Goal: Information Seeking & Learning: Learn about a topic

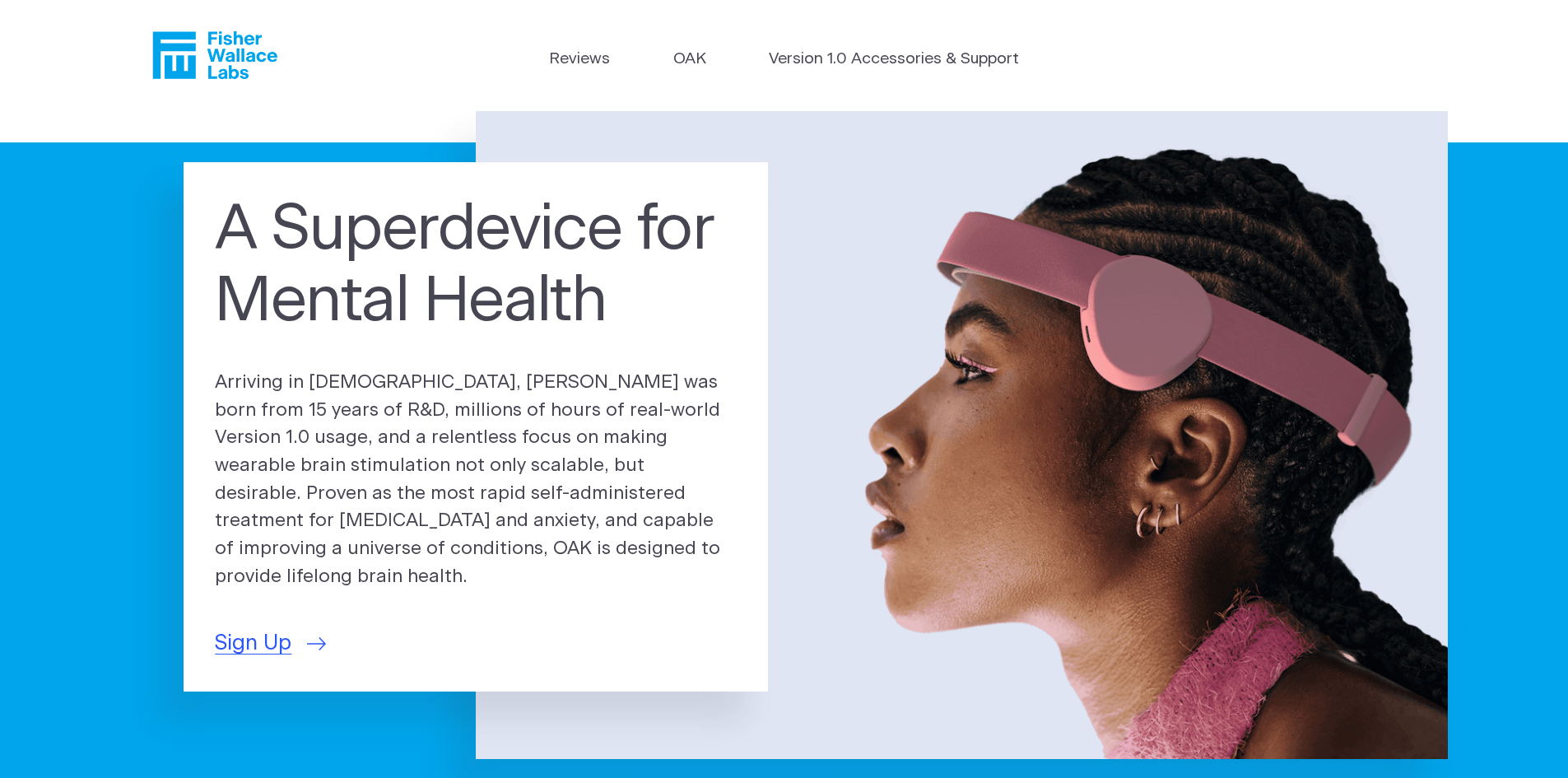
click at [218, 58] on icon "Fisher Wallace" at bounding box center [220, 54] width 113 height 47
click at [222, 69] on icon "Fisher Wallace" at bounding box center [214, 54] width 125 height 47
click at [600, 58] on link "Reviews" at bounding box center [579, 59] width 61 height 24
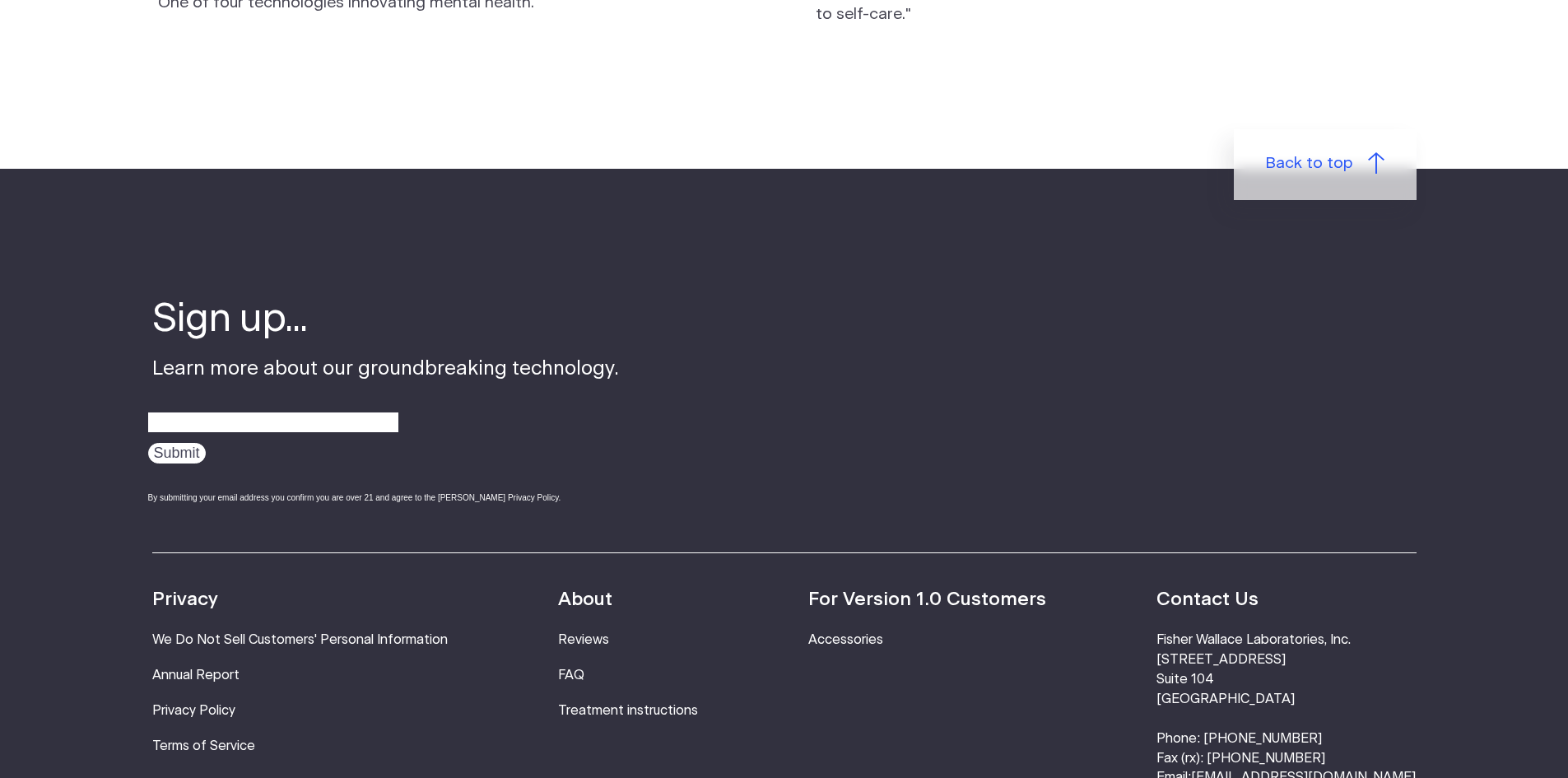
scroll to position [1975, 0]
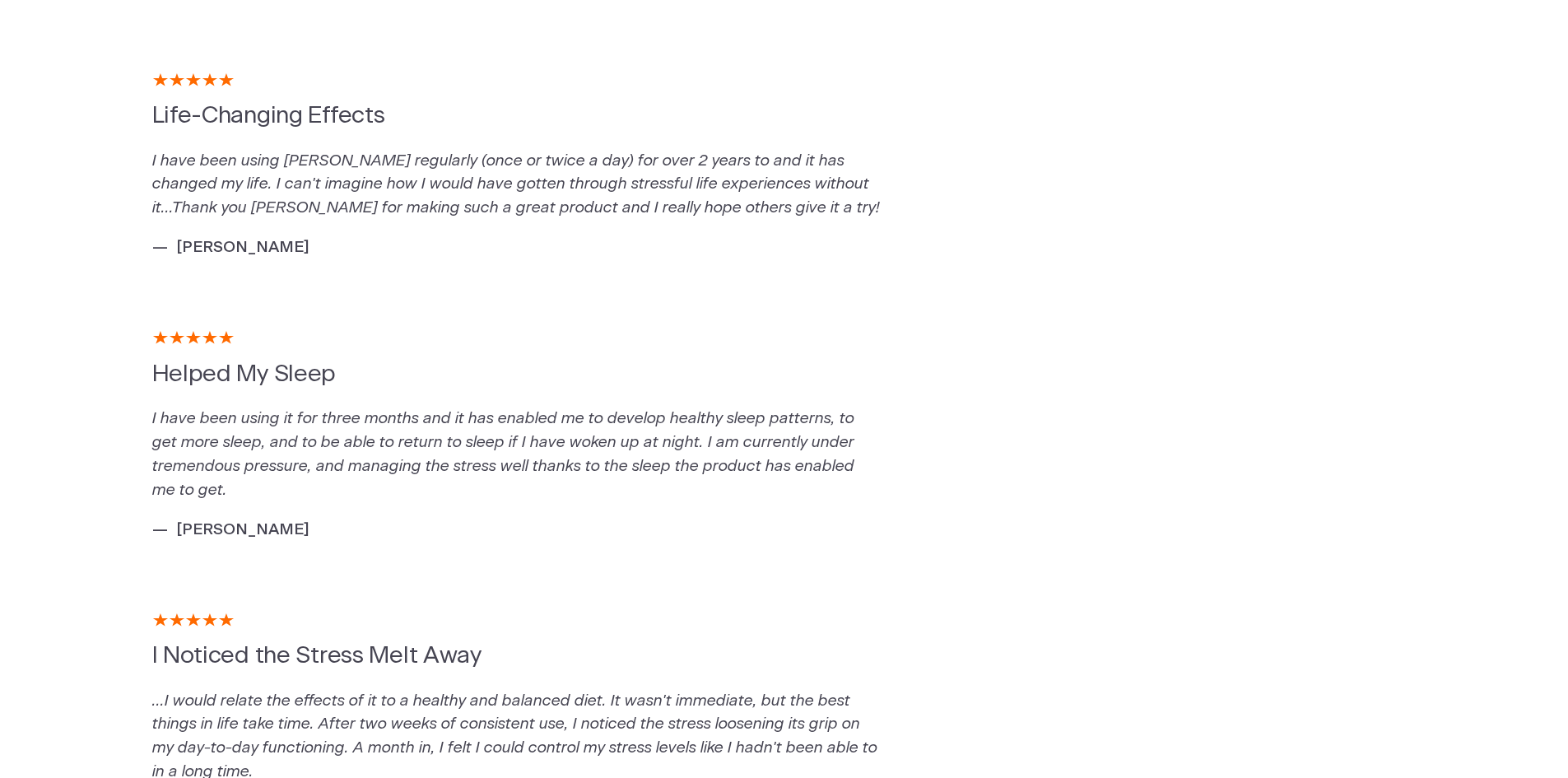
scroll to position [247, 0]
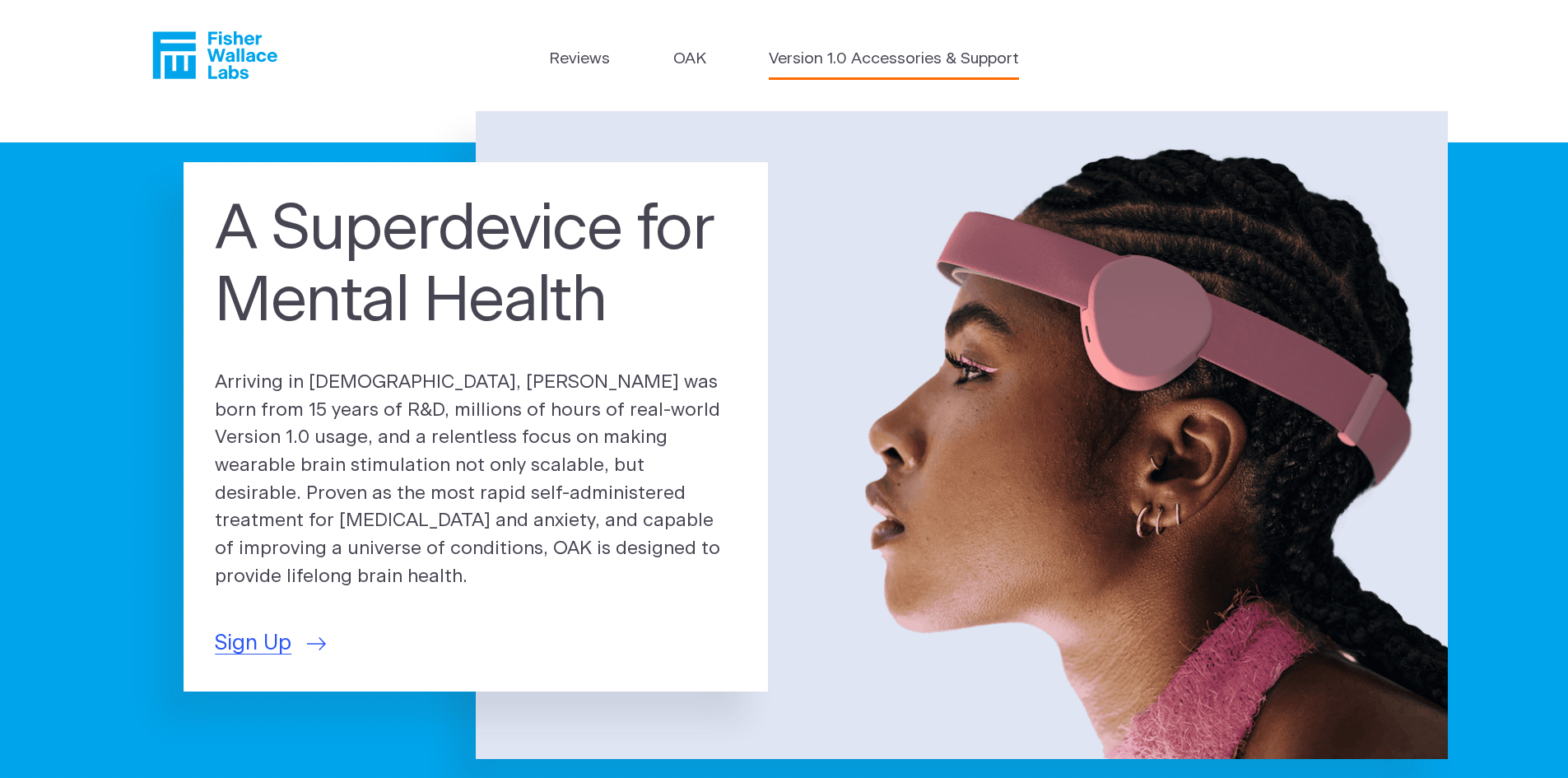
click at [846, 55] on link "Version 1.0 Accessories & Support" at bounding box center [894, 59] width 251 height 24
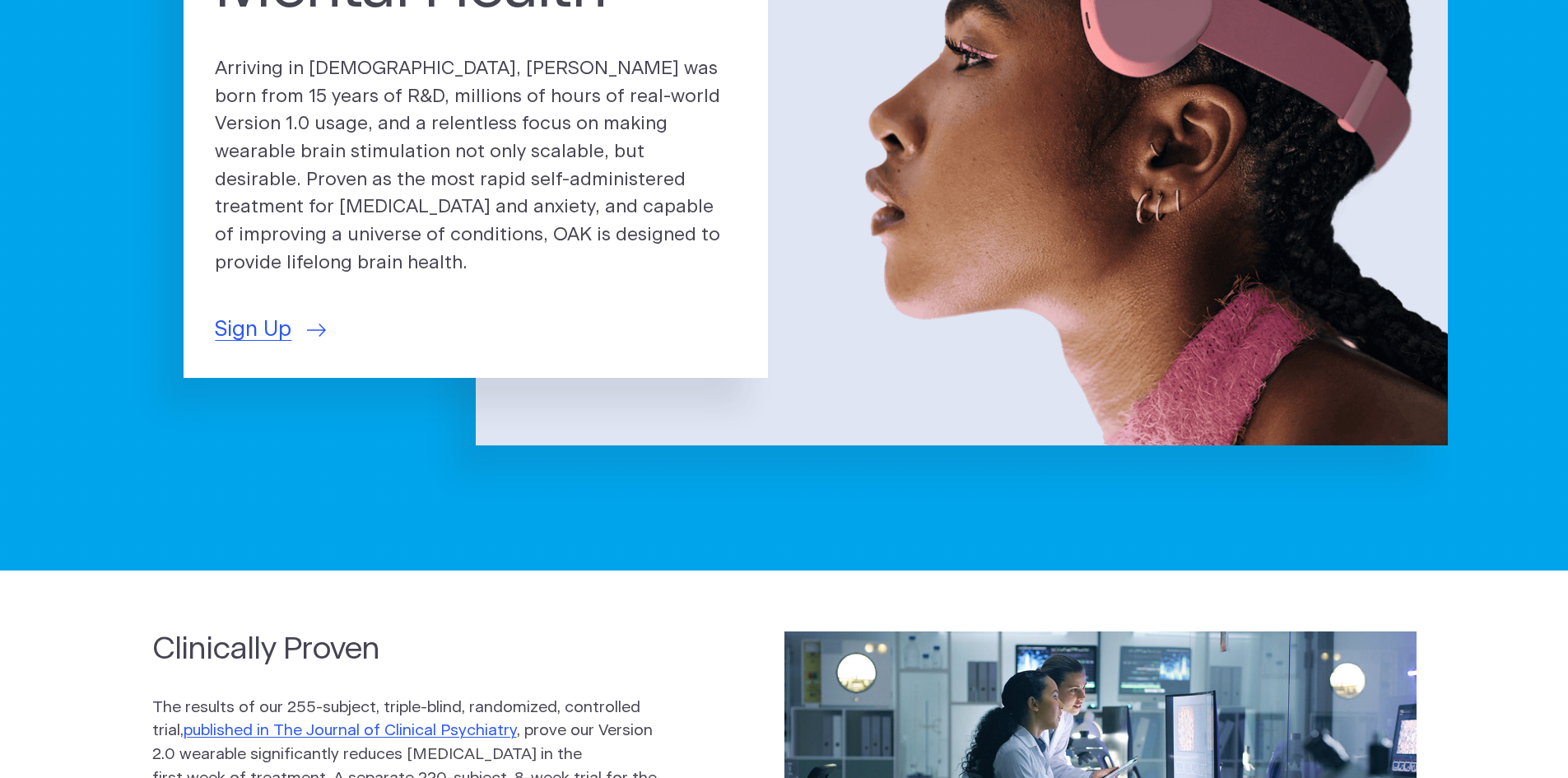
scroll to position [576, 0]
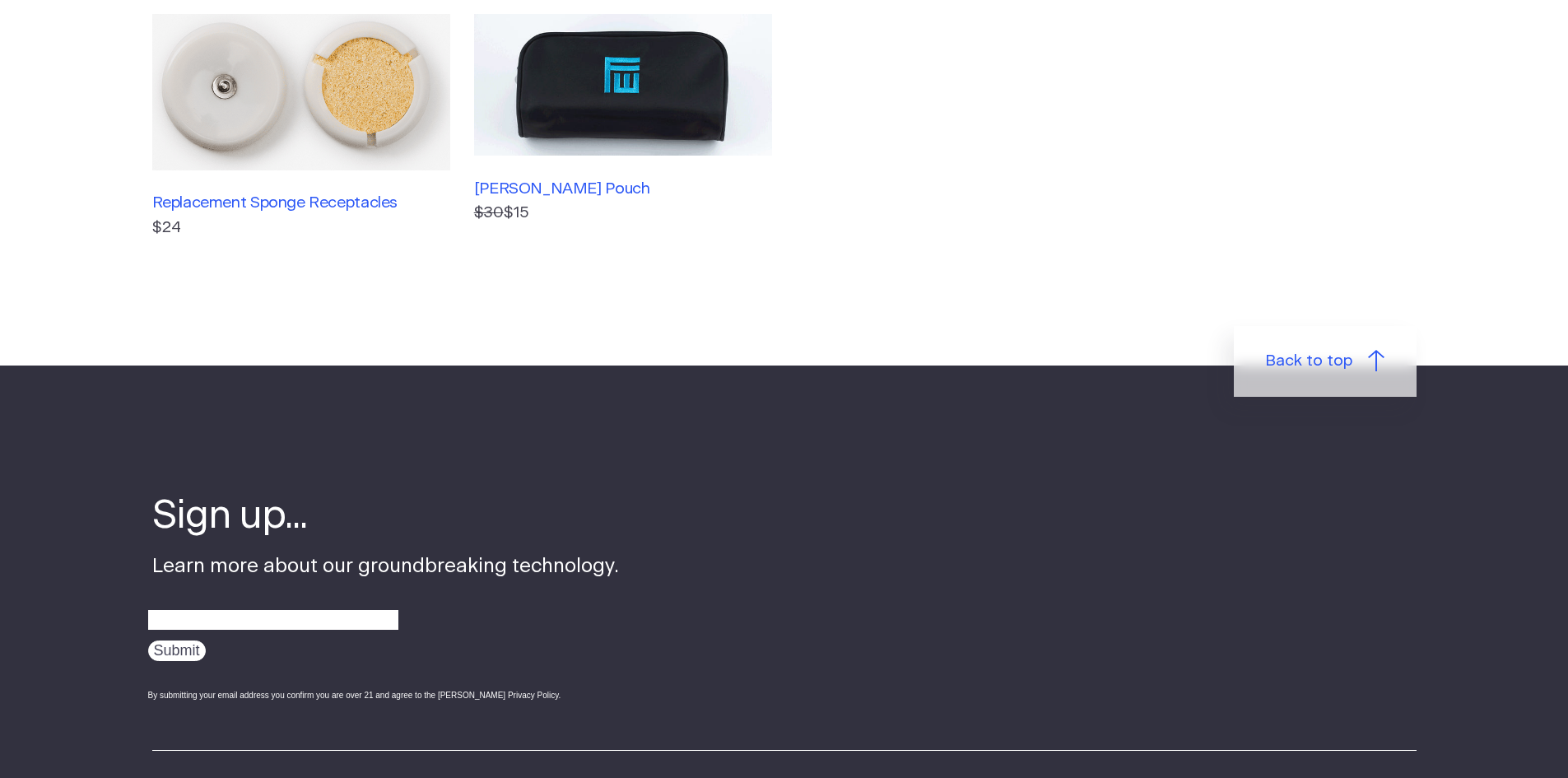
scroll to position [658, 0]
